Goal: Use online tool/utility: Use online tool/utility

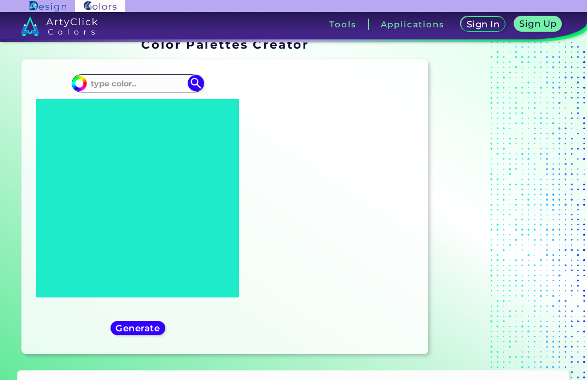
scroll to position [36, 0]
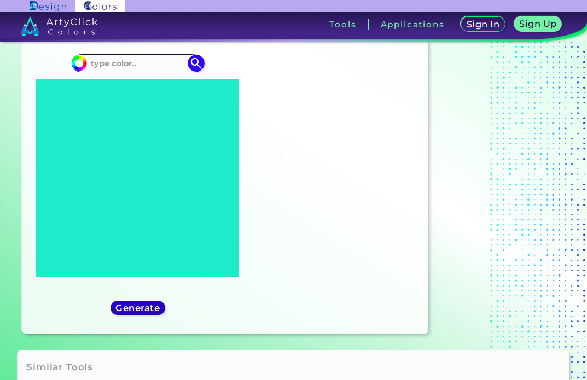
click at [144, 309] on h5 "Generate" at bounding box center [138, 308] width 40 height 8
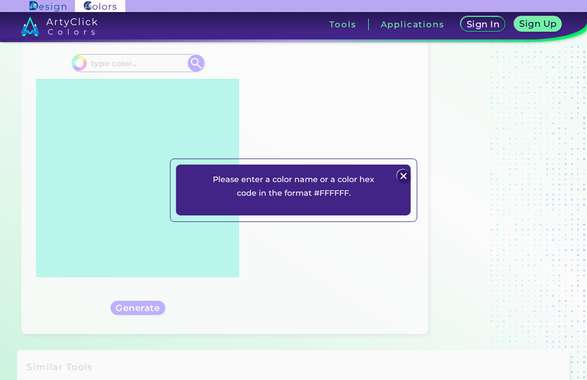
click at [403, 175] on img at bounding box center [403, 176] width 13 height 13
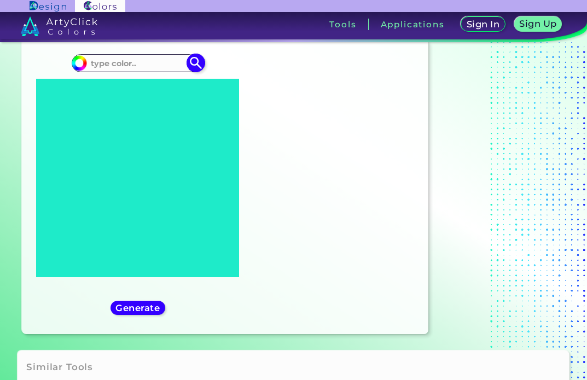
click at [113, 65] on input at bounding box center [138, 63] width 102 height 15
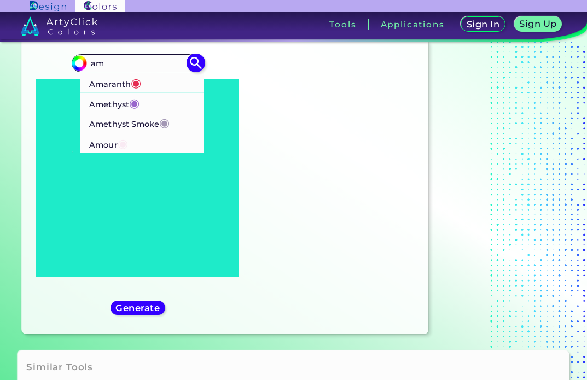
type input "am"
click at [98, 145] on p "Amour ◉" at bounding box center [108, 143] width 39 height 20
type input "#f9eaf3"
type input "#F9EAF3"
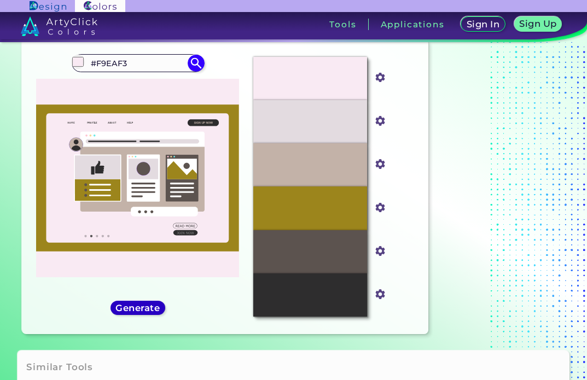
click at [138, 307] on h5 "Generate" at bounding box center [137, 308] width 43 height 9
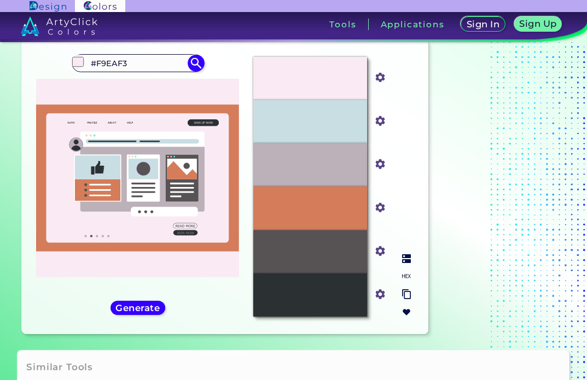
click at [353, 207] on div "#D57D5A" at bounding box center [310, 208] width 114 height 43
click at [380, 206] on input "#d57d5a" at bounding box center [378, 207] width 14 height 14
click at [455, 199] on section at bounding box center [501, 178] width 137 height 329
click at [404, 259] on img at bounding box center [406, 258] width 9 height 9
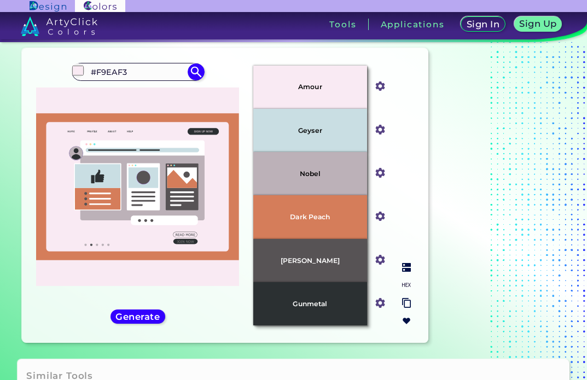
scroll to position [27, 0]
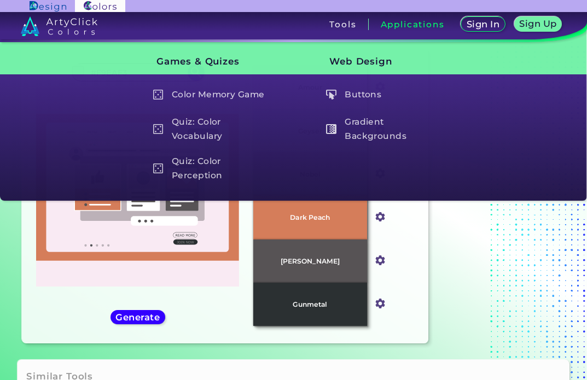
click at [520, 332] on section at bounding box center [501, 187] width 137 height 329
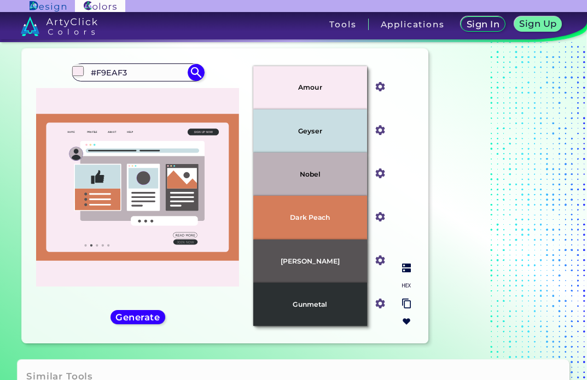
click at [377, 132] on input "#c9dee3" at bounding box center [378, 130] width 14 height 14
click at [435, 123] on section at bounding box center [501, 187] width 137 height 329
click at [333, 132] on div "Geyser" at bounding box center [310, 130] width 114 height 43
